Goal: Transaction & Acquisition: Purchase product/service

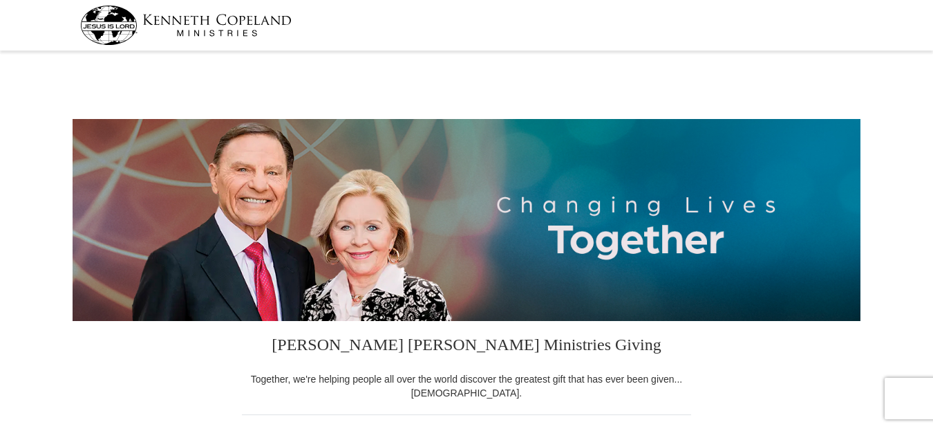
select select "NY"
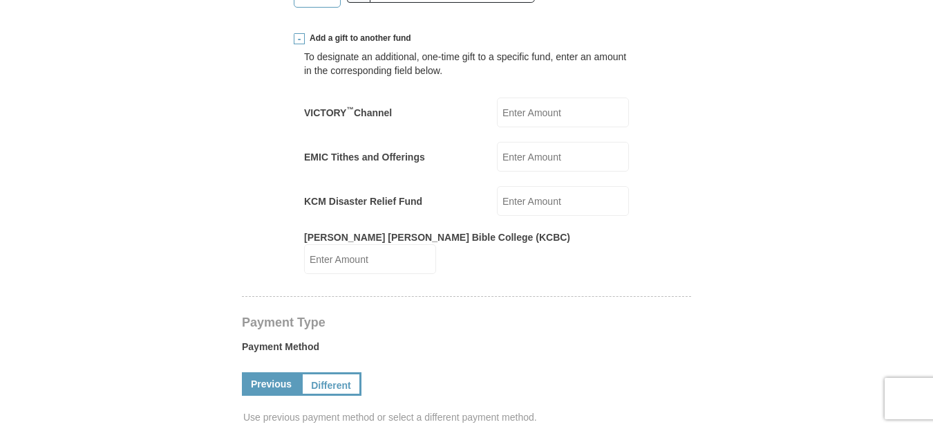
scroll to position [621, 0]
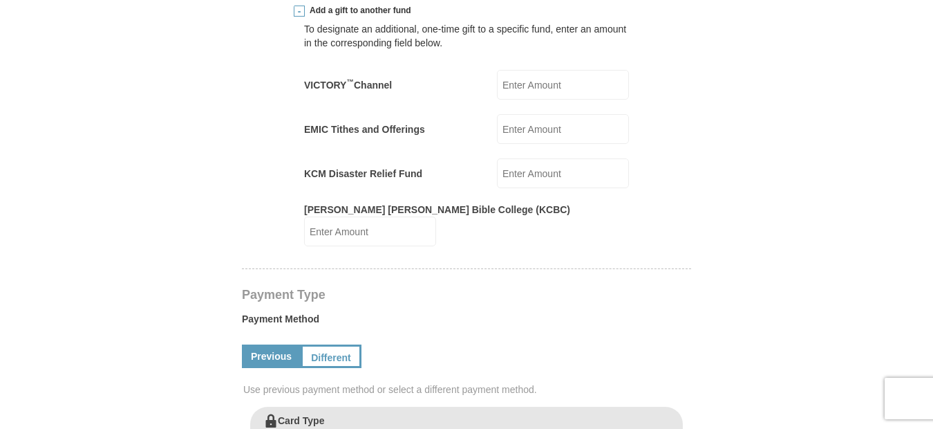
click at [554, 166] on input "KCM Disaster Relief Fund" at bounding box center [563, 173] width 132 height 30
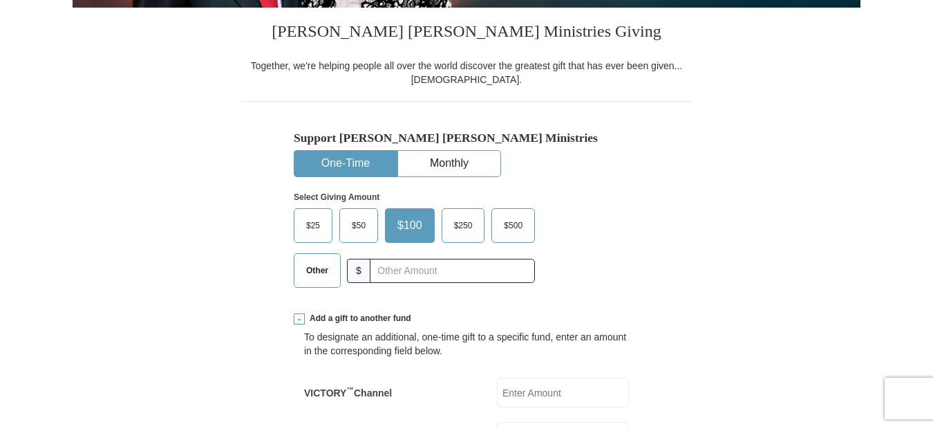
scroll to position [317, 0]
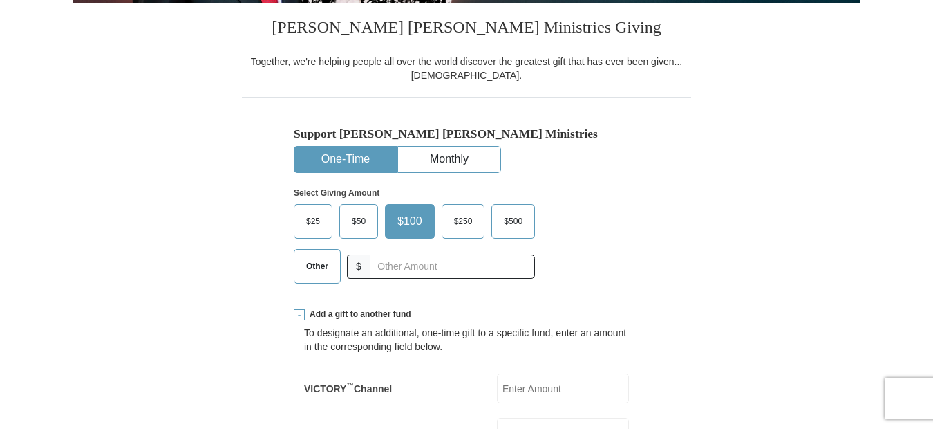
click at [326, 267] on span "Other" at bounding box center [317, 266] width 36 height 21
click at [0, 0] on input "Other" at bounding box center [0, 0] width 0 height 0
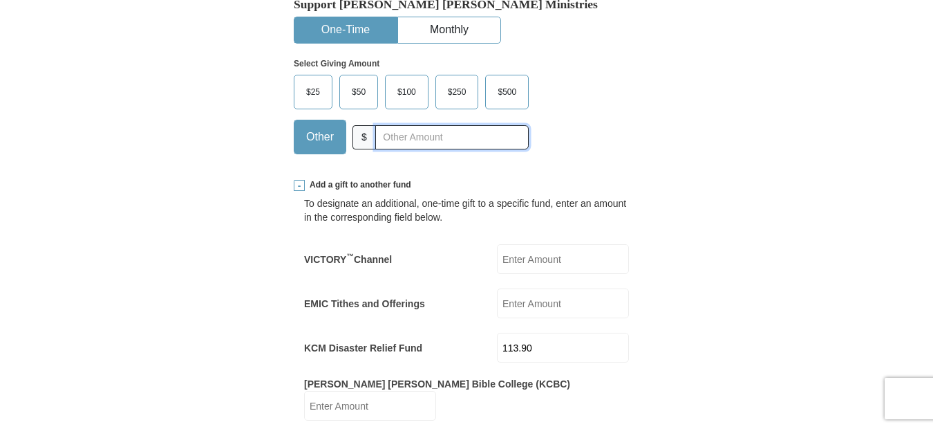
scroll to position [497, 0]
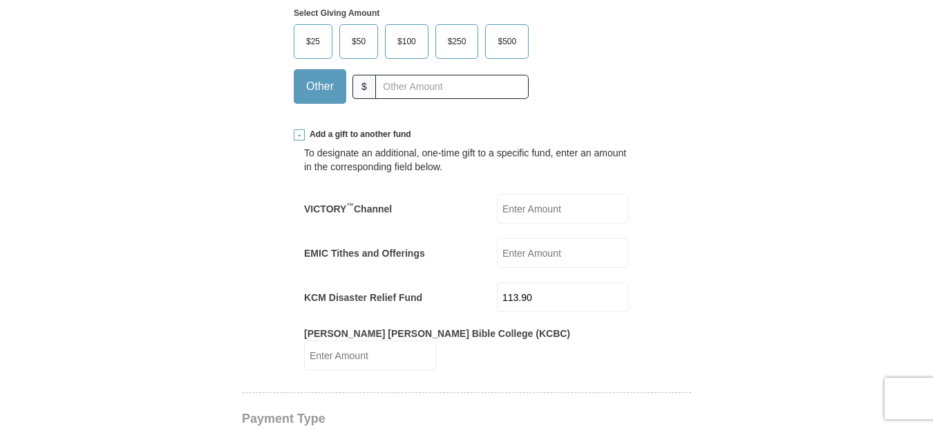
click at [548, 297] on input "113.90" at bounding box center [563, 297] width 132 height 30
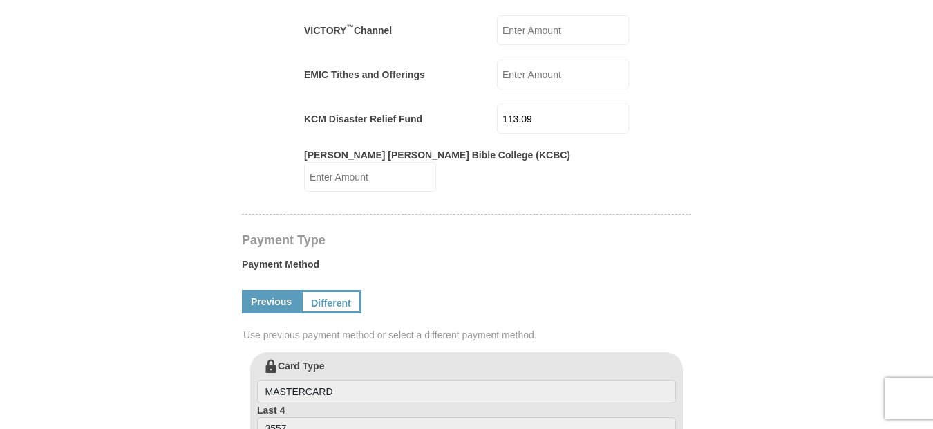
scroll to position [697, 0]
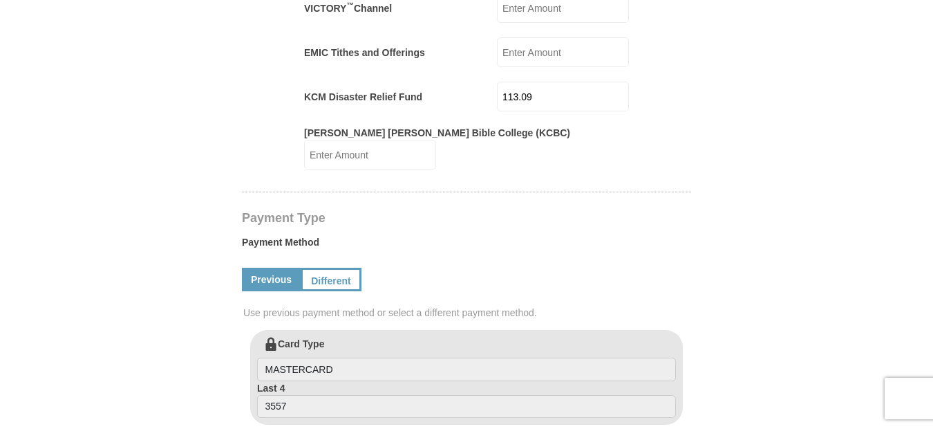
type input "113.09"
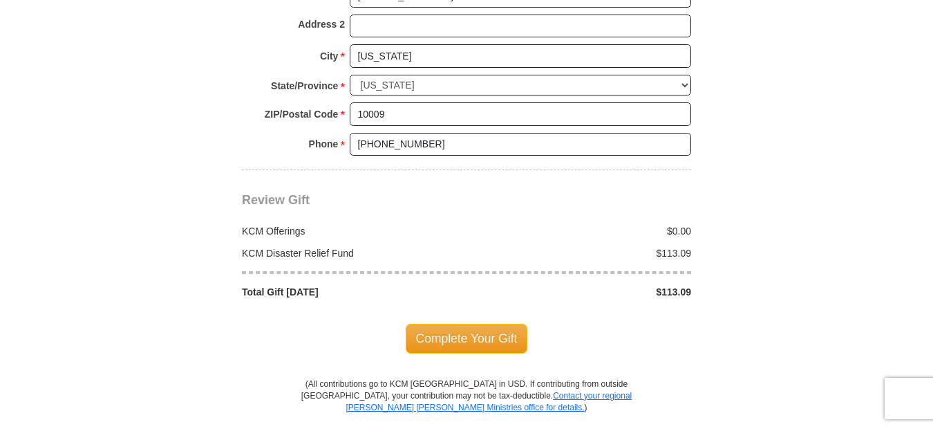
scroll to position [1358, 0]
click at [503, 324] on span "Complete Your Gift" at bounding box center [467, 337] width 122 height 29
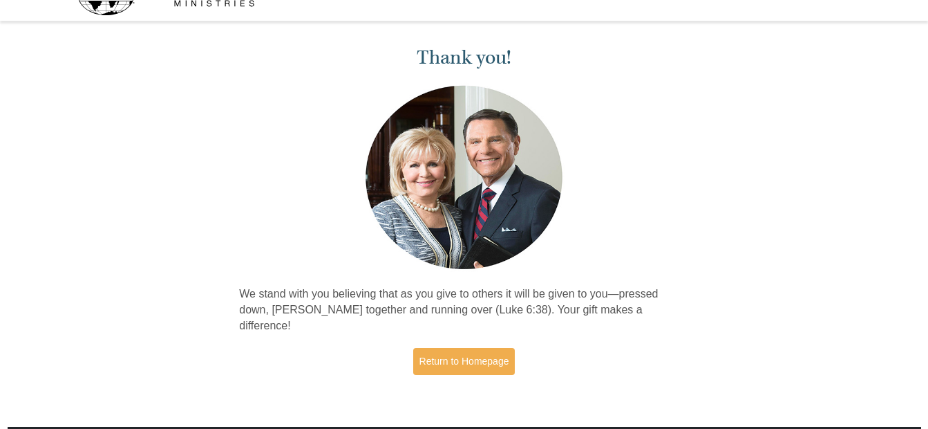
scroll to position [42, 0]
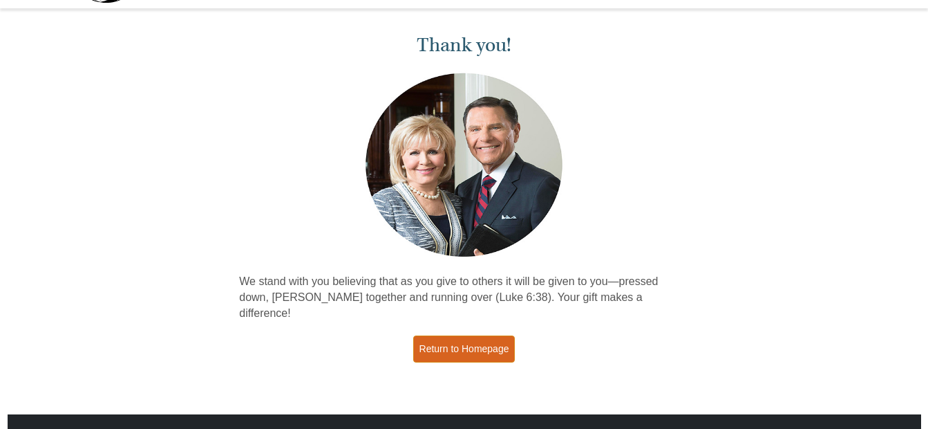
click at [496, 335] on link "Return to Homepage" at bounding box center [464, 348] width 102 height 27
click at [495, 335] on link "Return to Homepage" at bounding box center [464, 348] width 102 height 27
